Goal: Information Seeking & Learning: Learn about a topic

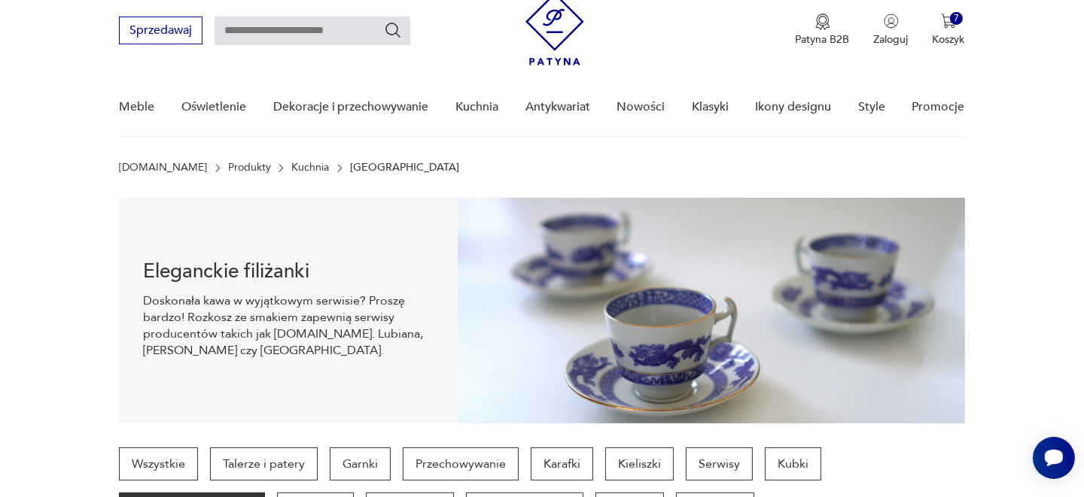
scroll to position [51, 0]
click at [634, 107] on link "Nowości" at bounding box center [640, 107] width 48 height 58
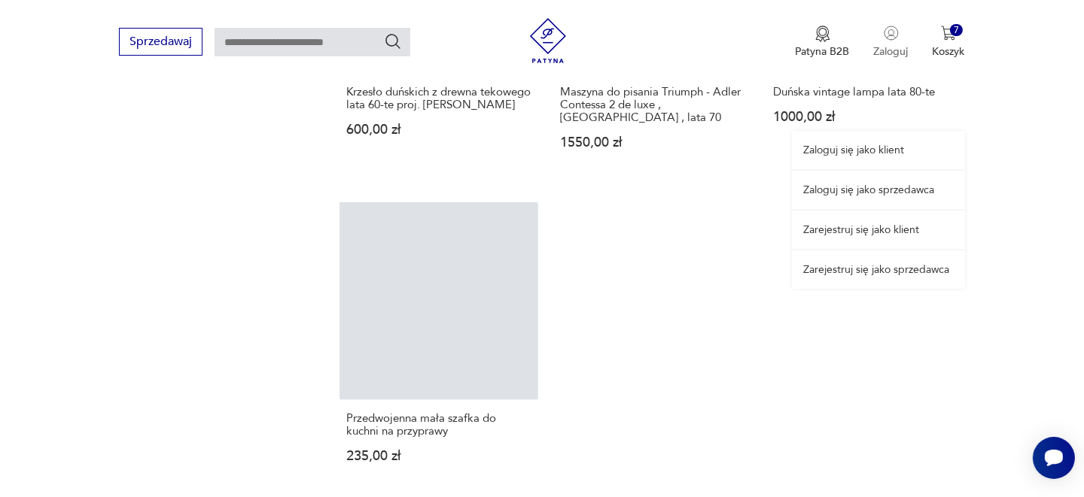
scroll to position [1884, 0]
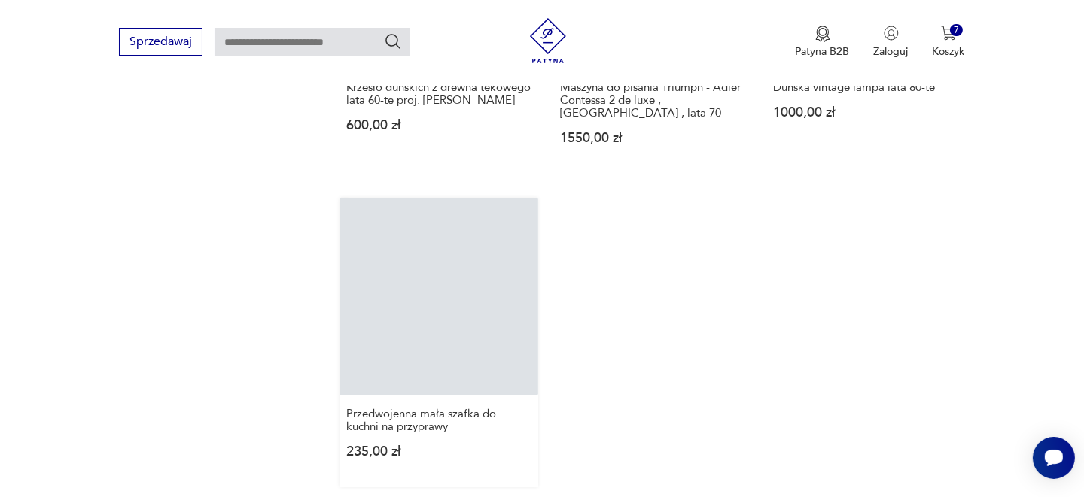
click at [491, 310] on link "Przedwojenna mała szafka do kuchni na przyprawy 235,00 zł" at bounding box center [438, 343] width 198 height 290
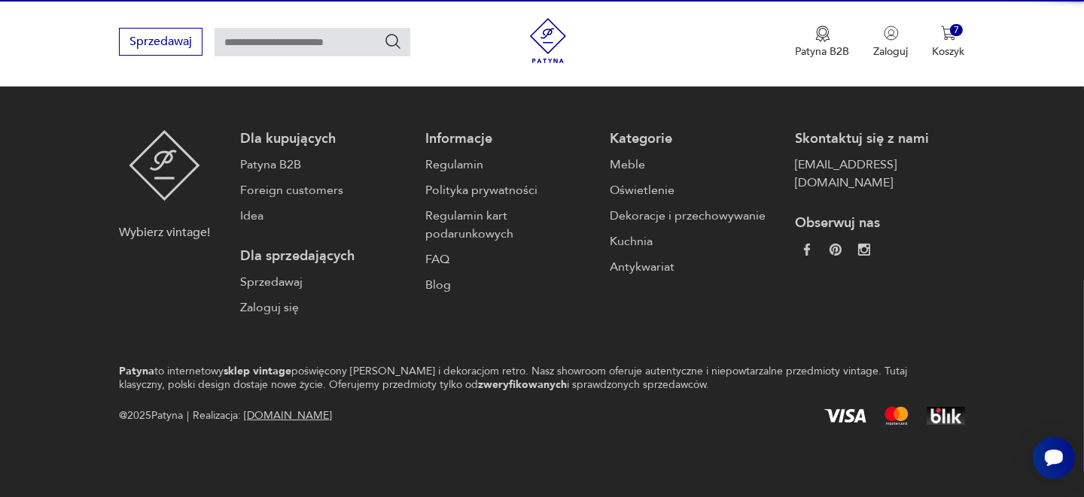
scroll to position [292, 0]
click at [491, 310] on div "Informacje Regulamin Polityka prywatności Regulamin kart podarunkowych FAQ Blog" at bounding box center [510, 225] width 170 height 187
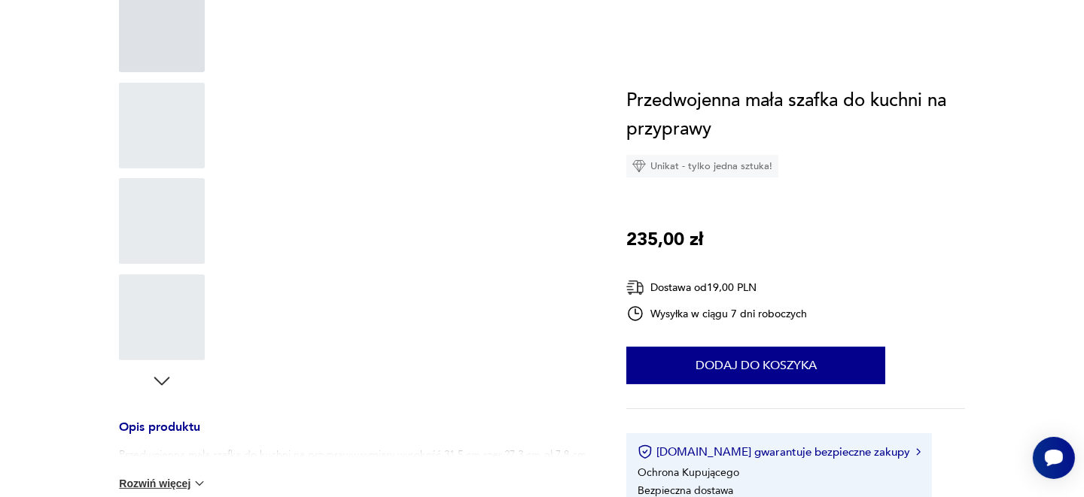
scroll to position [0, 0]
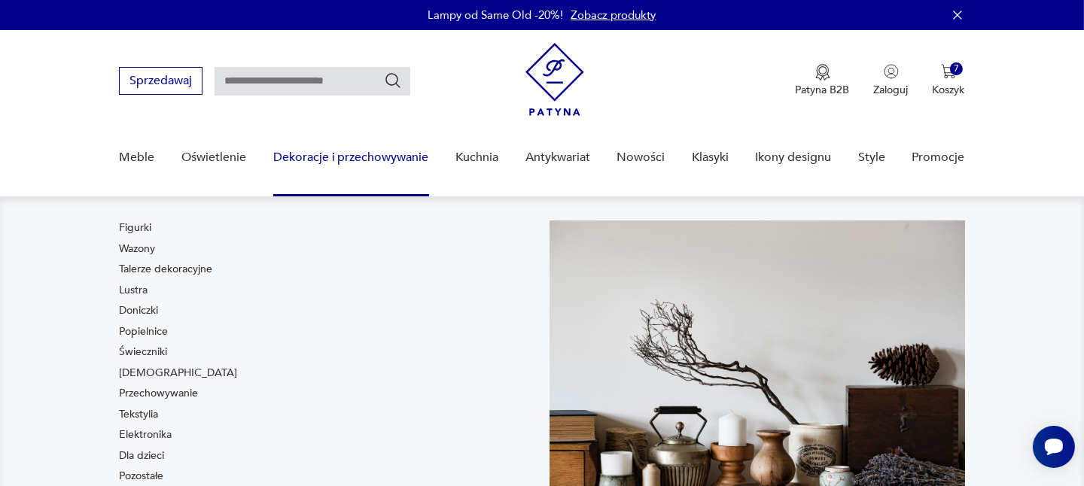
click at [323, 178] on link "Dekoracje i przechowywanie" at bounding box center [351, 158] width 156 height 58
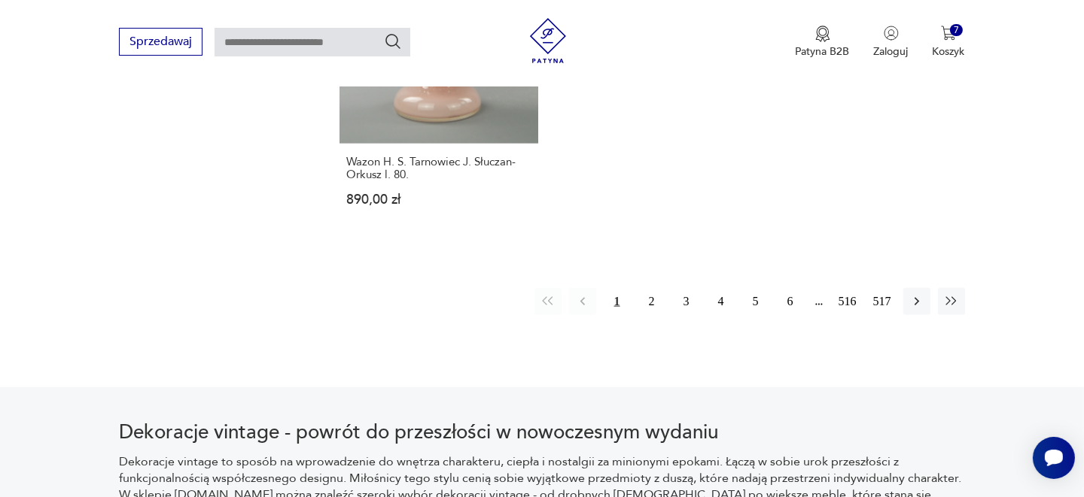
scroll to position [2401, 0]
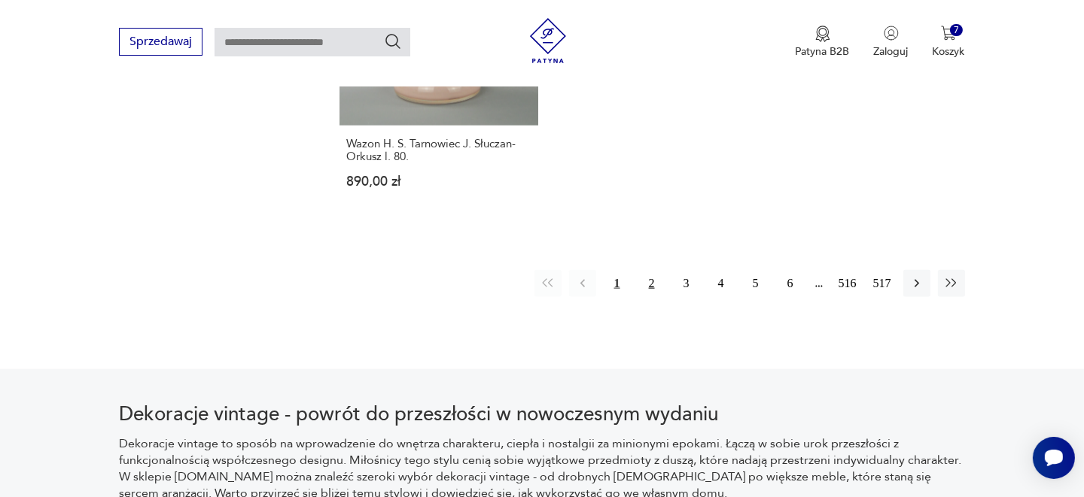
click at [649, 270] on button "2" at bounding box center [651, 283] width 27 height 27
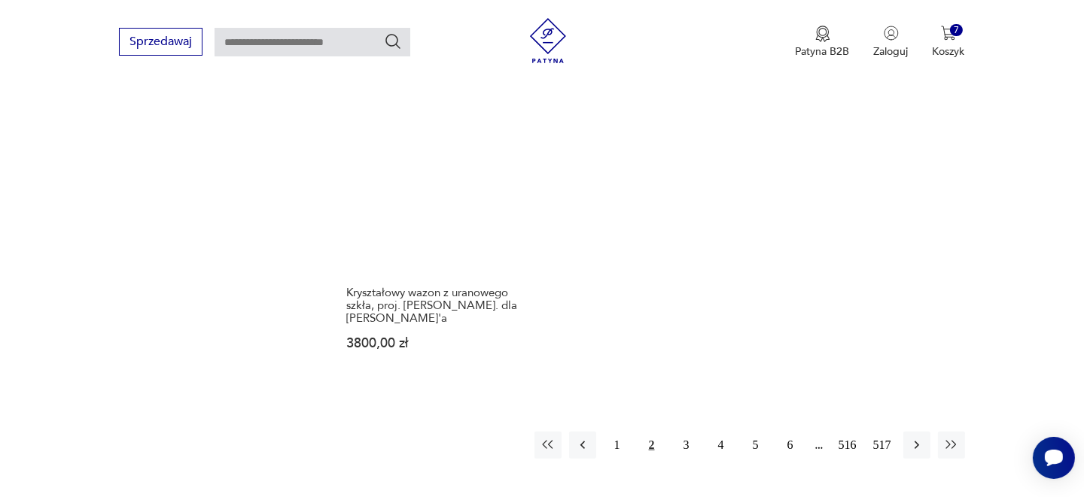
scroll to position [2177, 0]
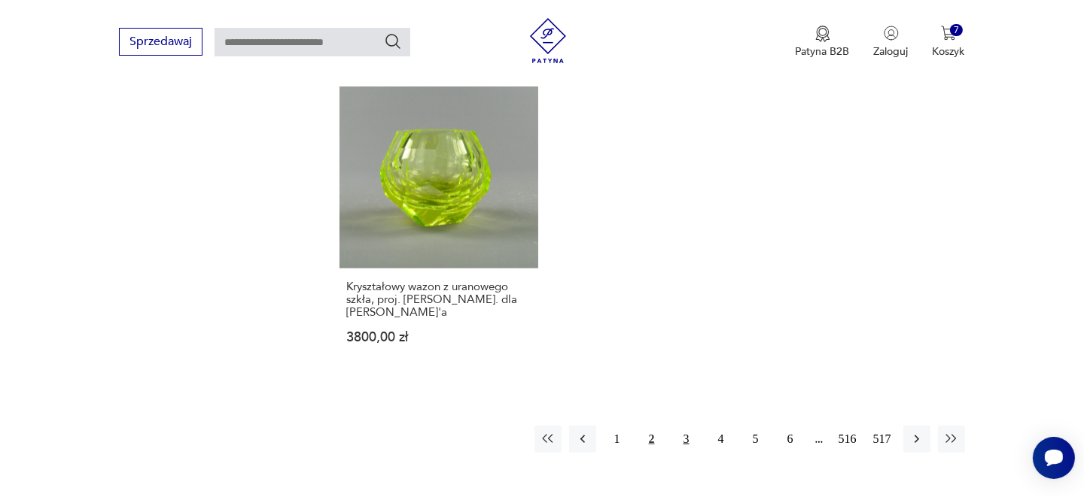
click at [687, 430] on button "3" at bounding box center [686, 439] width 27 height 27
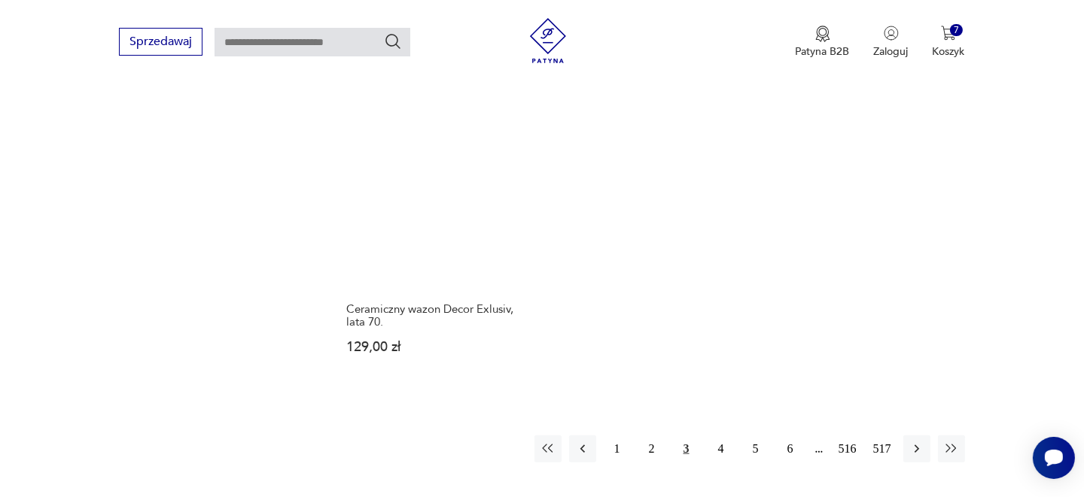
scroll to position [2206, 0]
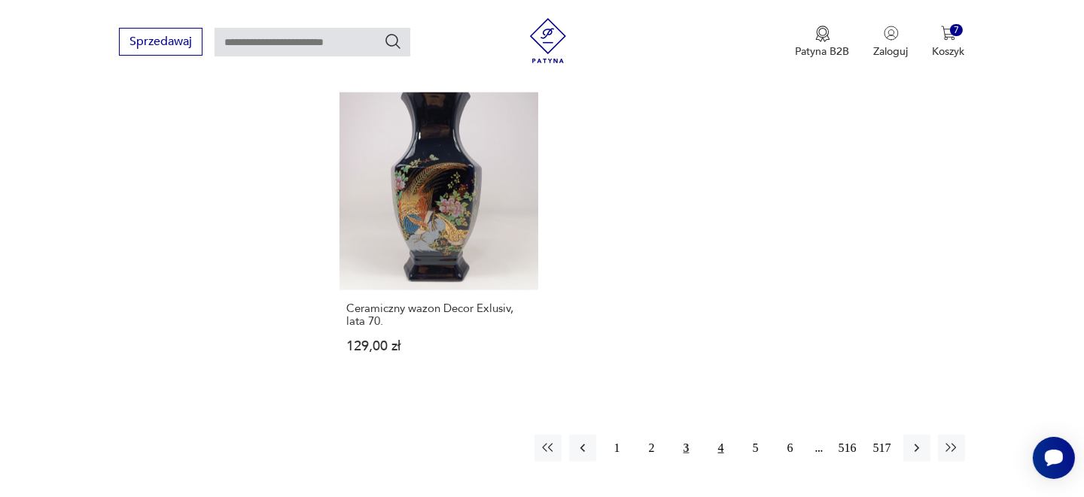
click at [719, 435] on button "4" at bounding box center [720, 448] width 27 height 27
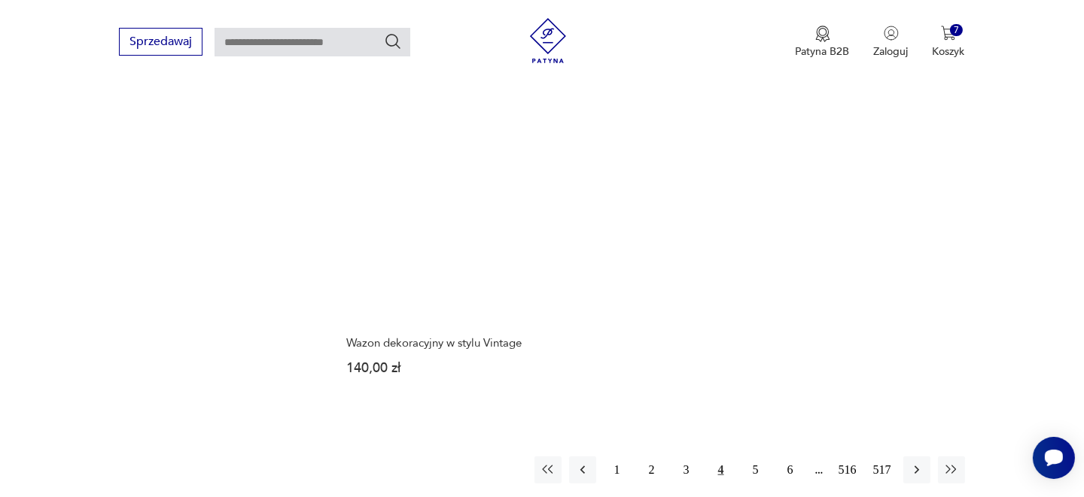
scroll to position [2147, 0]
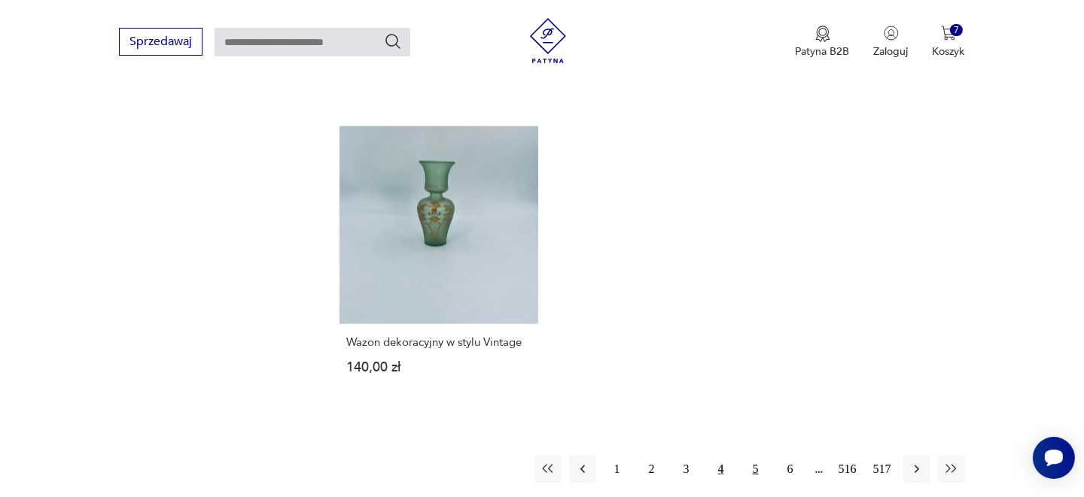
click at [752, 463] on button "5" at bounding box center [755, 469] width 27 height 27
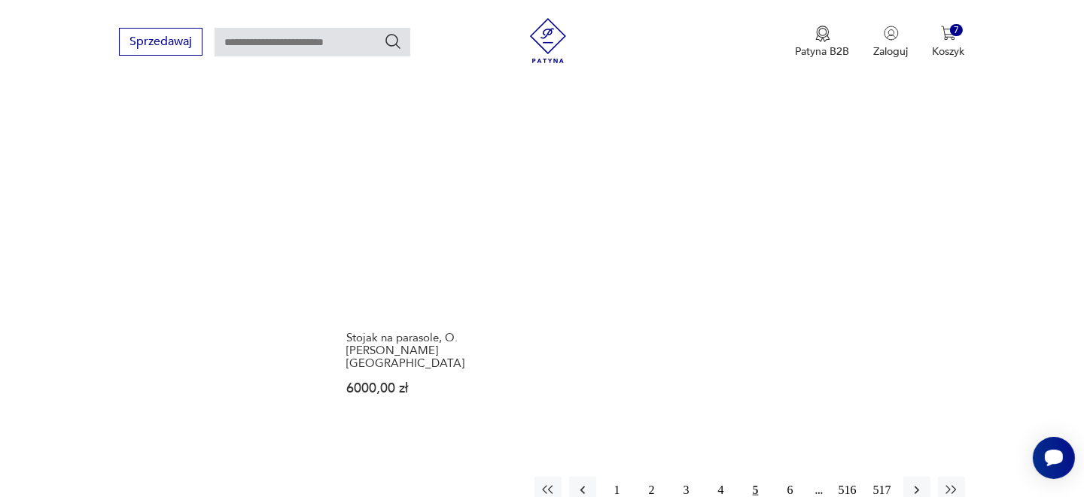
scroll to position [2206, 0]
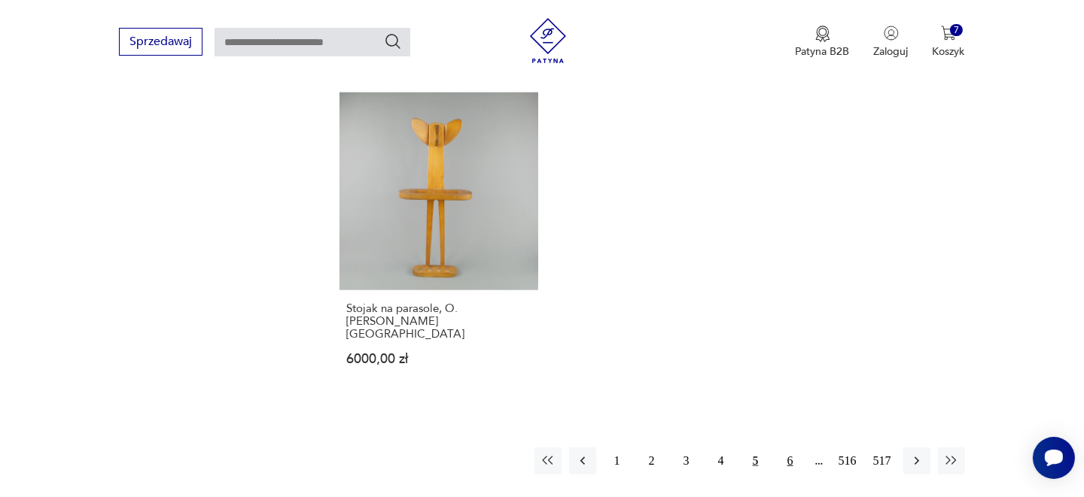
click at [789, 448] on button "6" at bounding box center [790, 461] width 27 height 27
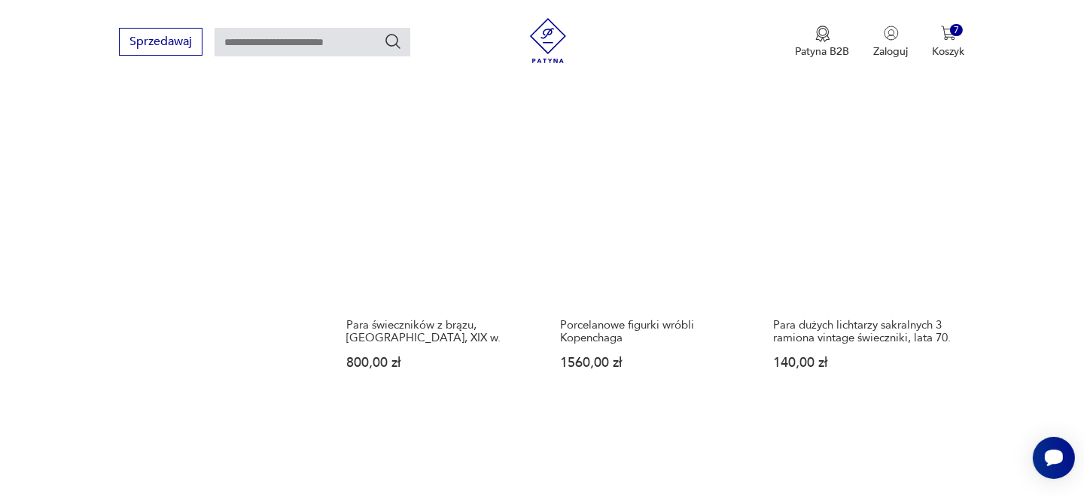
scroll to position [1881, 0]
